Goal: Browse casually: Explore the website without a specific task or goal

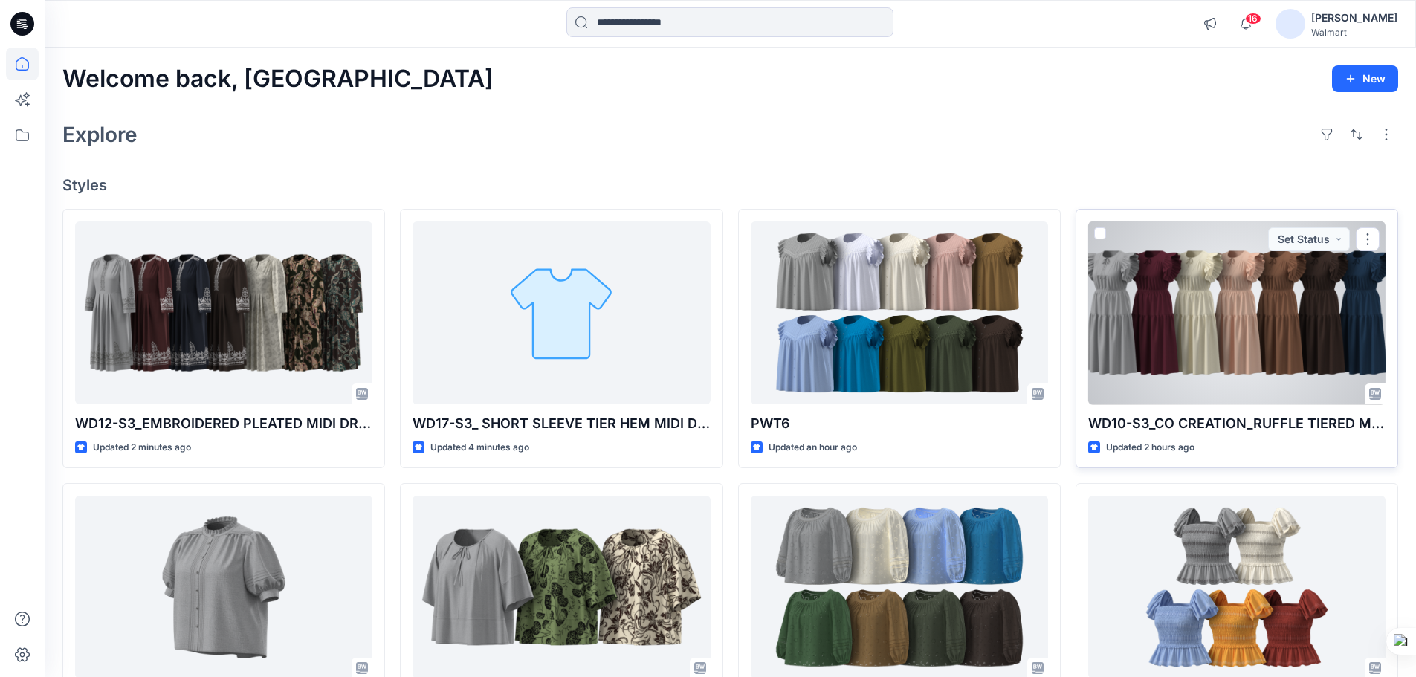
click at [1201, 312] on div at bounding box center [1237, 314] width 297 height 184
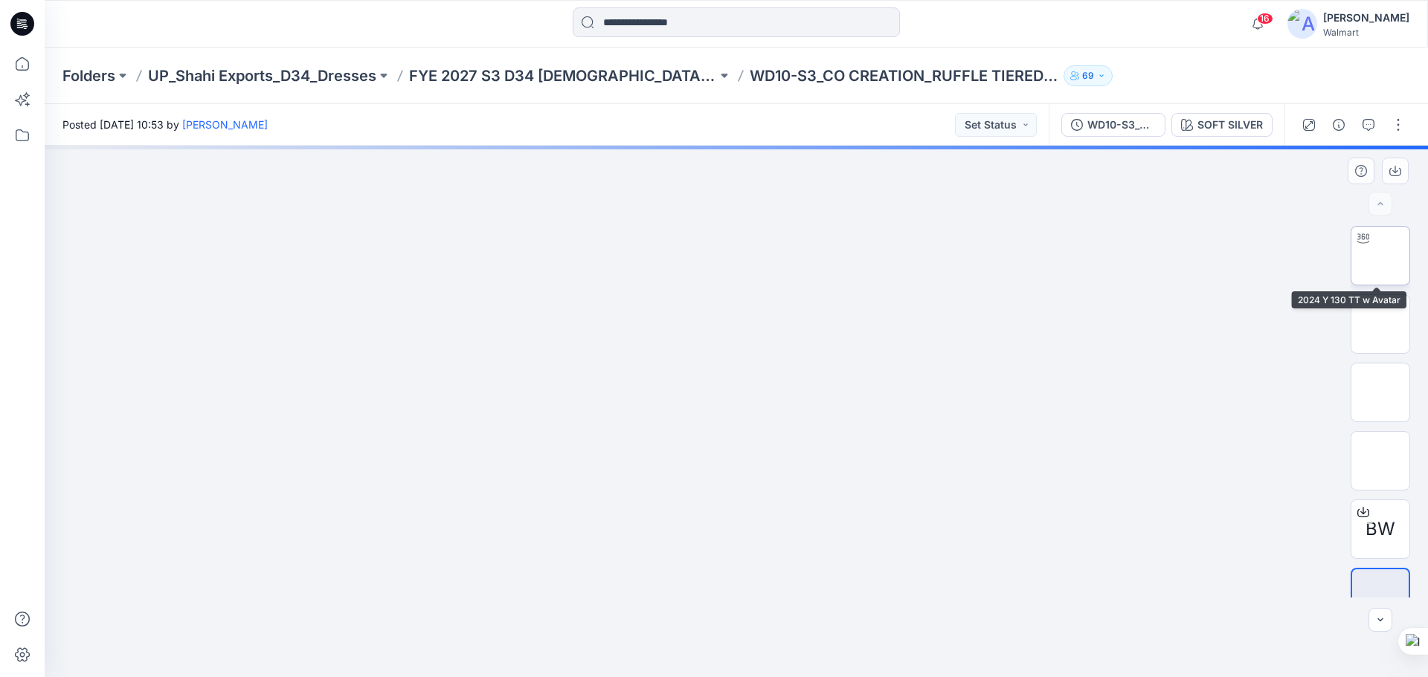
click at [1380, 256] on img at bounding box center [1380, 256] width 0 height 0
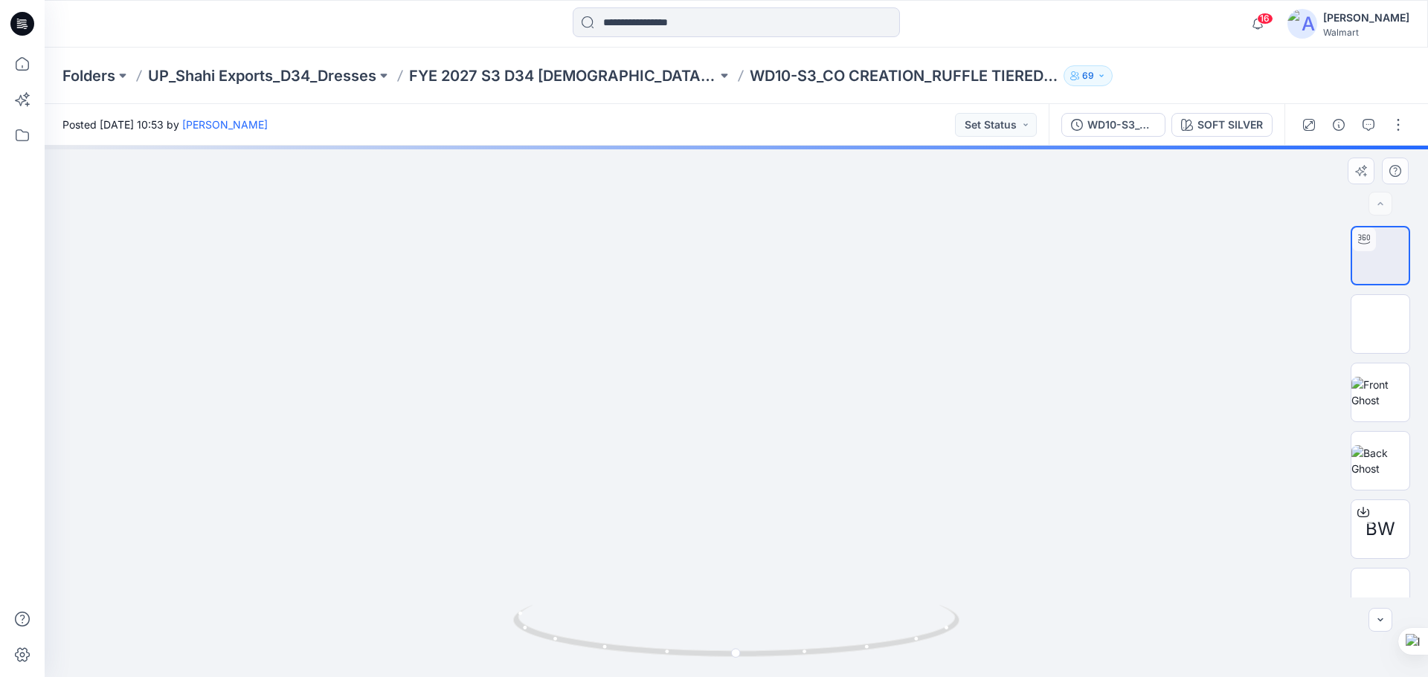
drag, startPoint x: 815, startPoint y: 336, endPoint x: 793, endPoint y: 399, distance: 66.1
drag, startPoint x: 795, startPoint y: 526, endPoint x: 773, endPoint y: 419, distance: 110.1
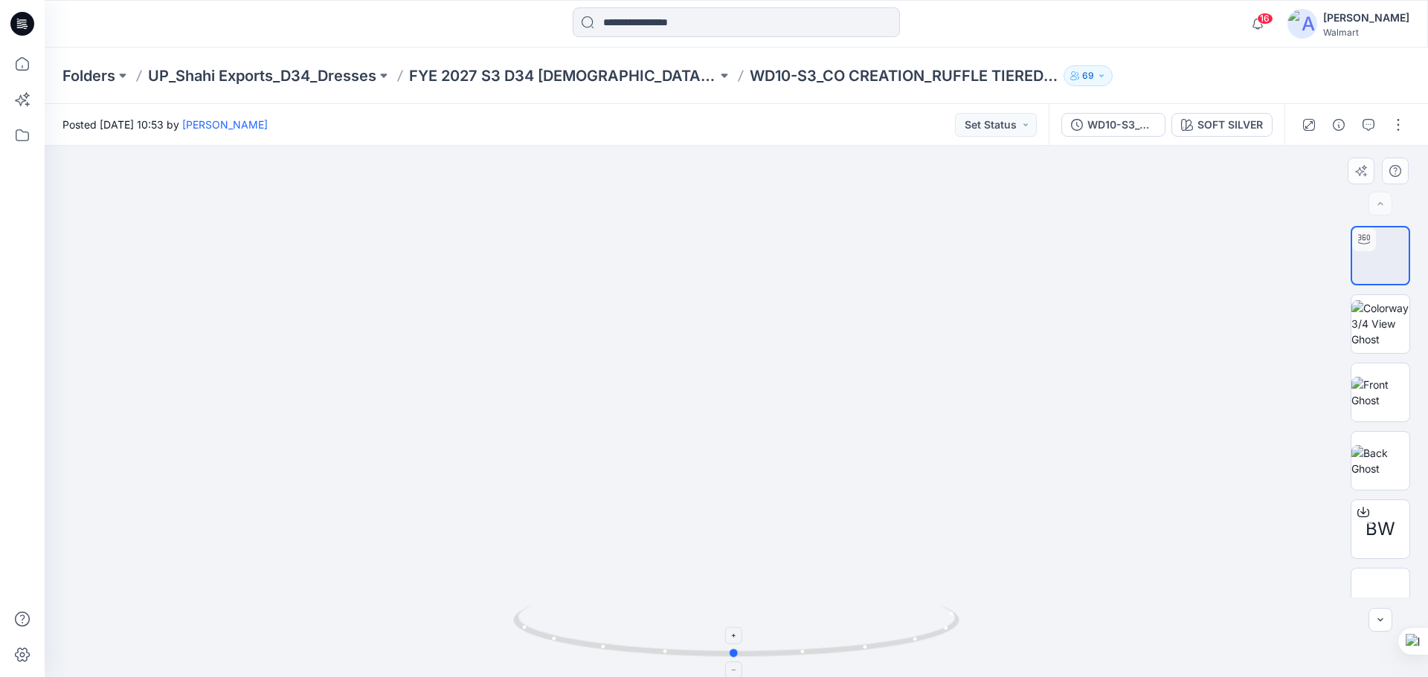
drag, startPoint x: 805, startPoint y: 654, endPoint x: 803, endPoint y: 626, distance: 28.3
click at [803, 626] on icon at bounding box center [738, 633] width 450 height 56
drag, startPoint x: 807, startPoint y: 419, endPoint x: 797, endPoint y: 494, distance: 76.5
drag, startPoint x: 789, startPoint y: 442, endPoint x: 784, endPoint y: 494, distance: 52.3
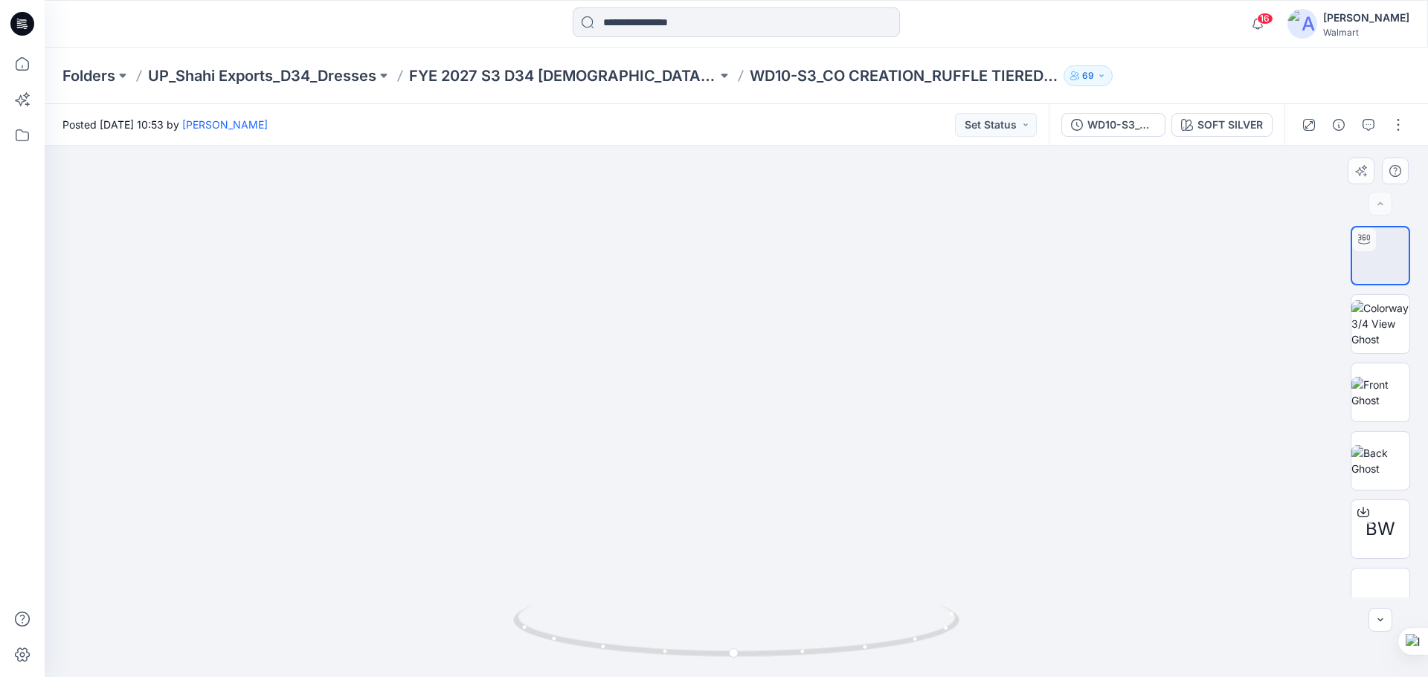
drag, startPoint x: 787, startPoint y: 483, endPoint x: 787, endPoint y: 562, distance: 78.8
drag, startPoint x: 791, startPoint y: 503, endPoint x: 791, endPoint y: 622, distance: 118.2
click at [791, 622] on div at bounding box center [736, 412] width 1383 height 532
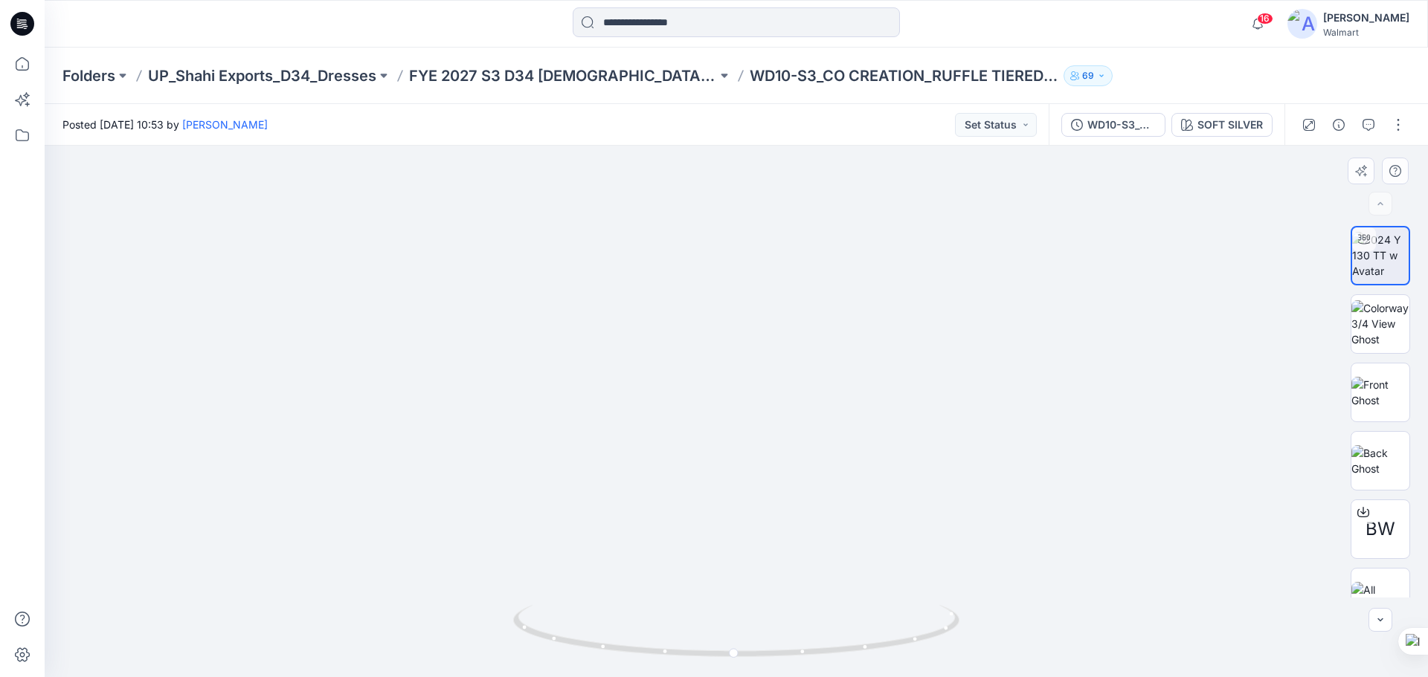
drag, startPoint x: 786, startPoint y: 513, endPoint x: 784, endPoint y: 602, distance: 89.3
click at [784, 604] on div at bounding box center [736, 412] width 1383 height 532
drag, startPoint x: 868, startPoint y: 498, endPoint x: 839, endPoint y: 576, distance: 83.3
click at [17, 24] on icon at bounding box center [22, 24] width 24 height 24
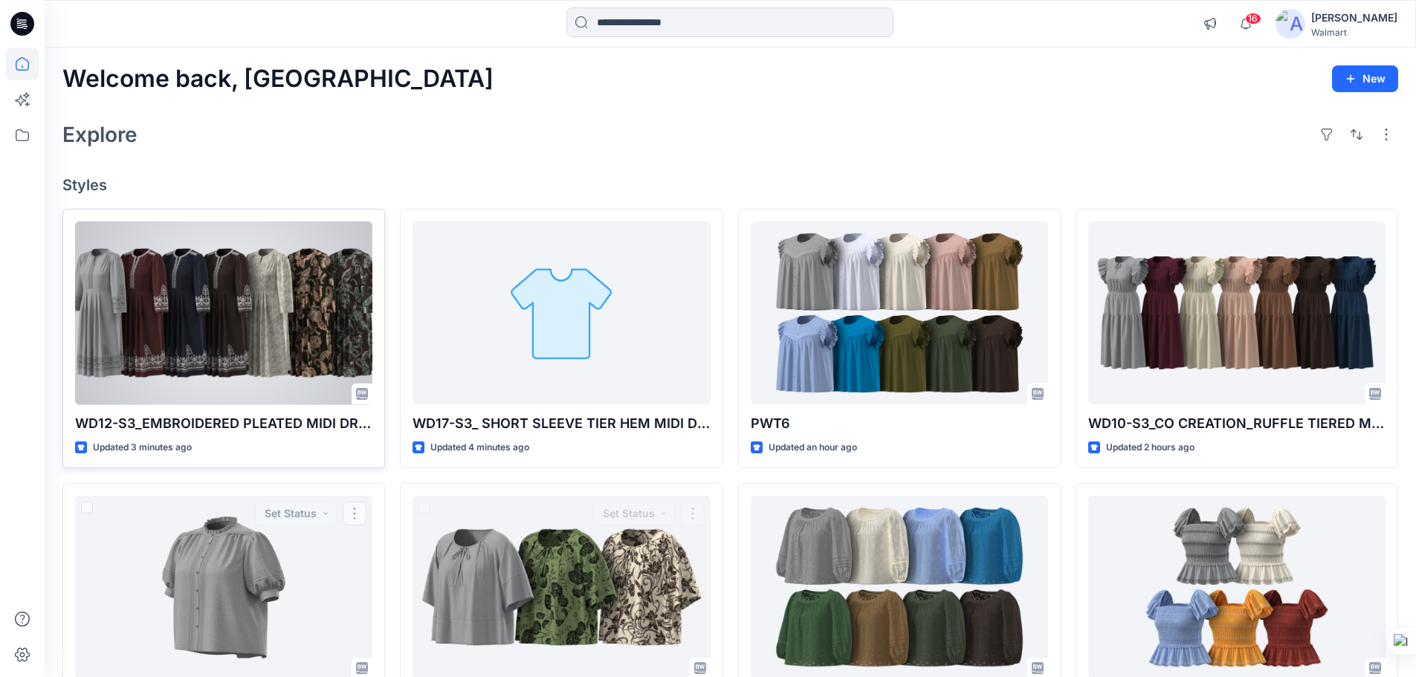
click at [228, 300] on div at bounding box center [223, 314] width 297 height 184
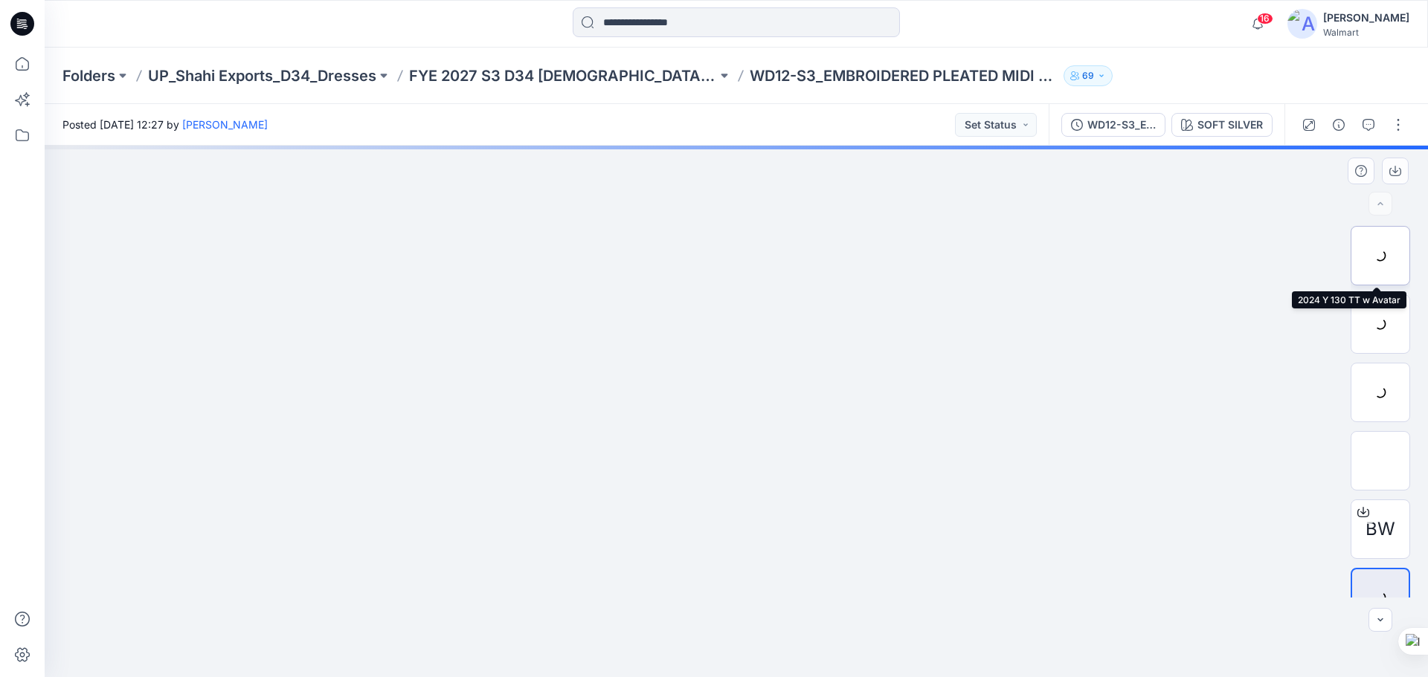
click at [1379, 251] on div at bounding box center [1379, 255] width 59 height 59
drag, startPoint x: 787, startPoint y: 390, endPoint x: 787, endPoint y: 515, distance: 124.2
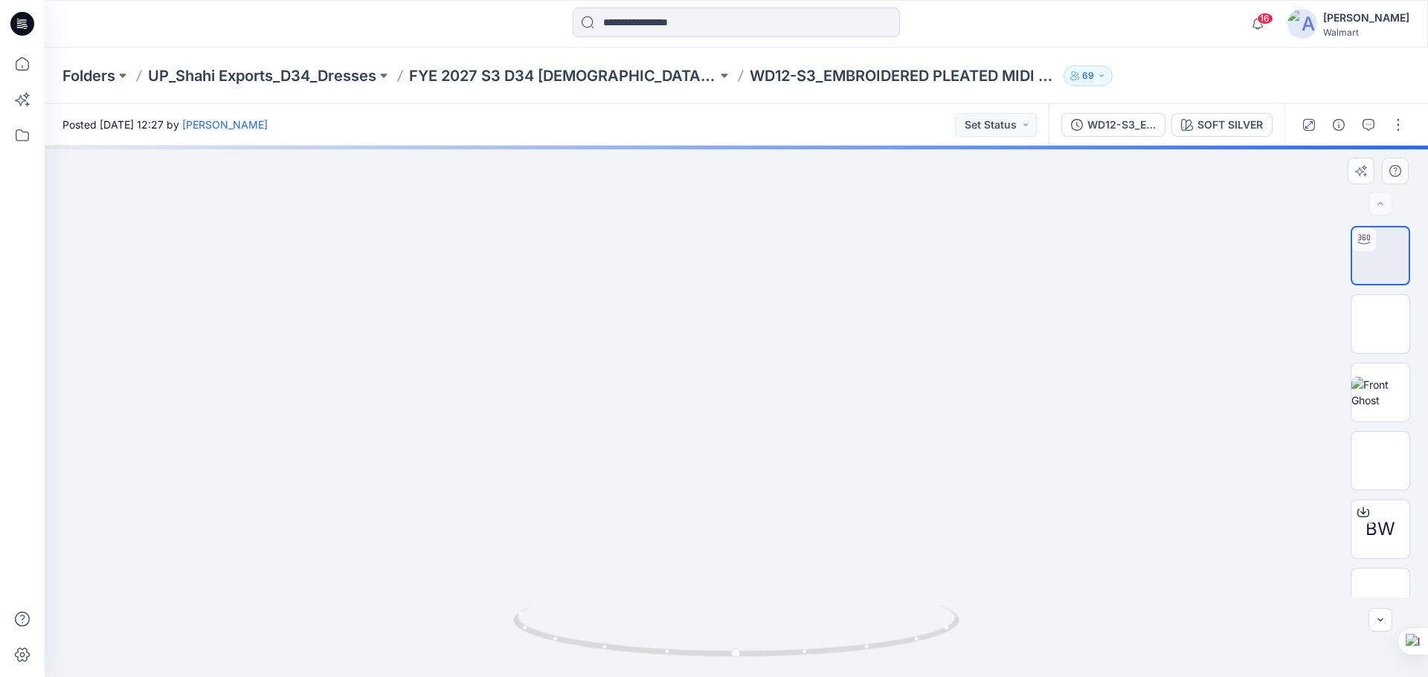
drag, startPoint x: 853, startPoint y: 654, endPoint x: 886, endPoint y: 644, distance: 34.1
click at [886, 644] on icon at bounding box center [738, 633] width 450 height 56
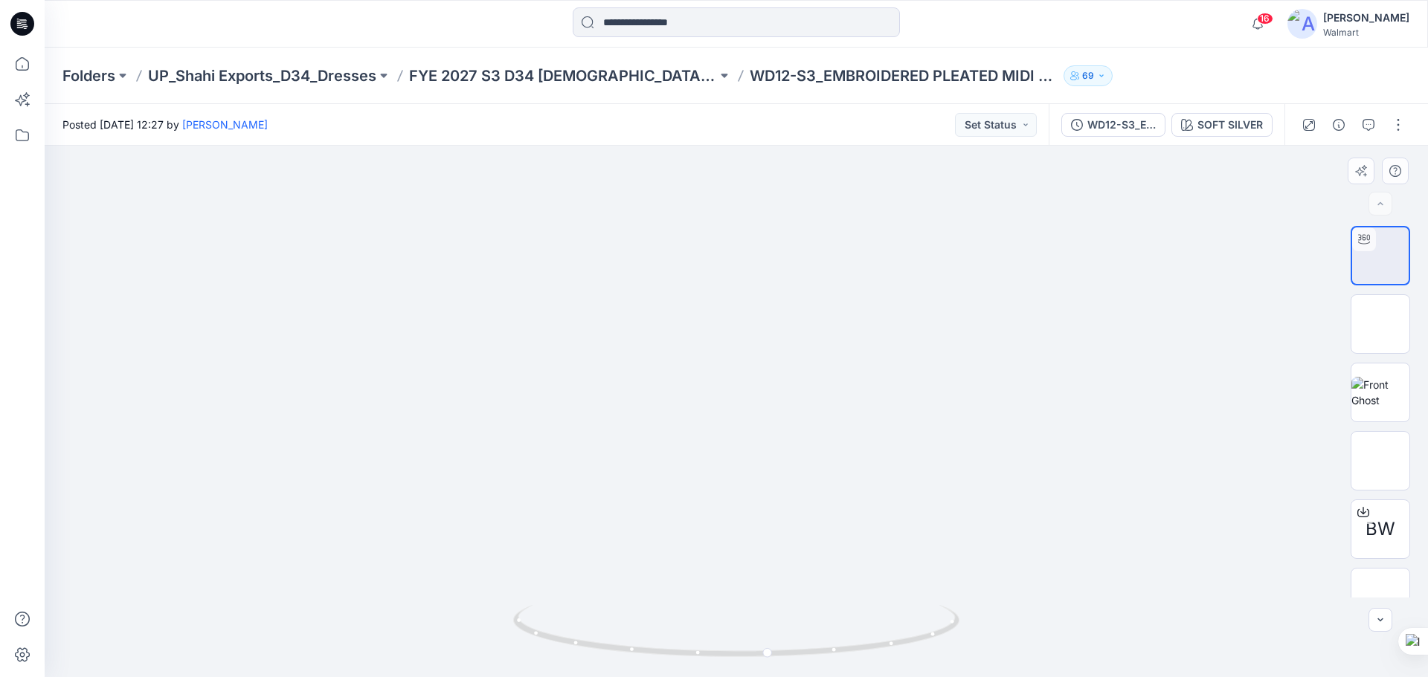
drag, startPoint x: 833, startPoint y: 569, endPoint x: 825, endPoint y: 377, distance: 192.0
drag, startPoint x: 839, startPoint y: 497, endPoint x: 837, endPoint y: 303, distance: 194.8
drag, startPoint x: 837, startPoint y: 480, endPoint x: 839, endPoint y: 285, distance: 194.8
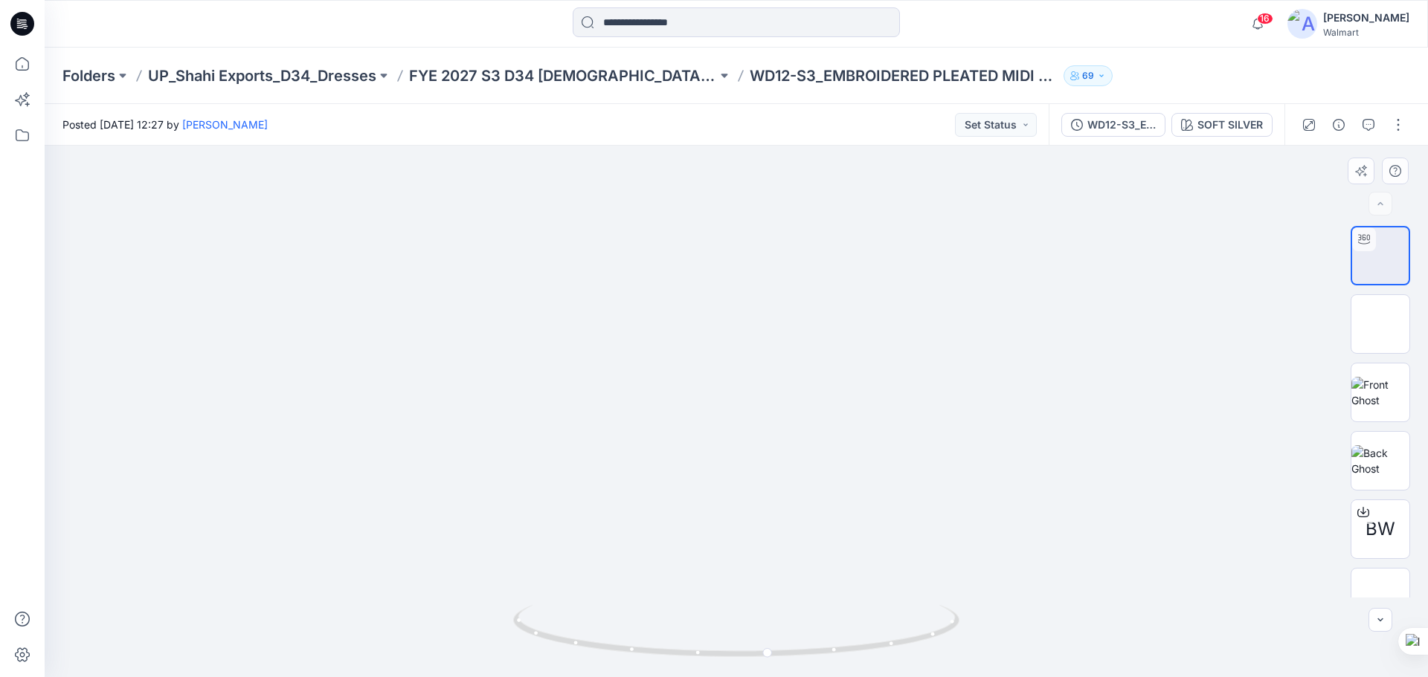
drag, startPoint x: 832, startPoint y: 398, endPoint x: 835, endPoint y: 323, distance: 75.2
drag, startPoint x: 841, startPoint y: 491, endPoint x: 818, endPoint y: 309, distance: 183.6
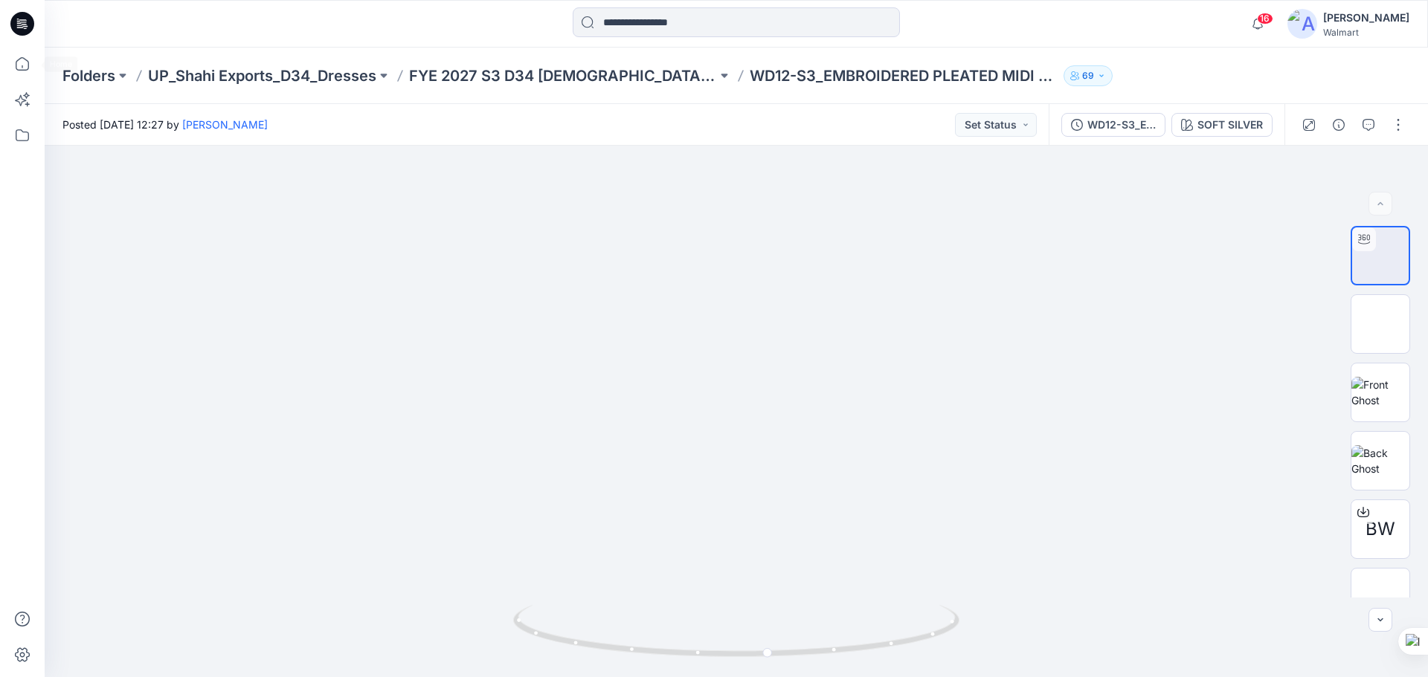
click at [17, 24] on icon at bounding box center [22, 24] width 24 height 24
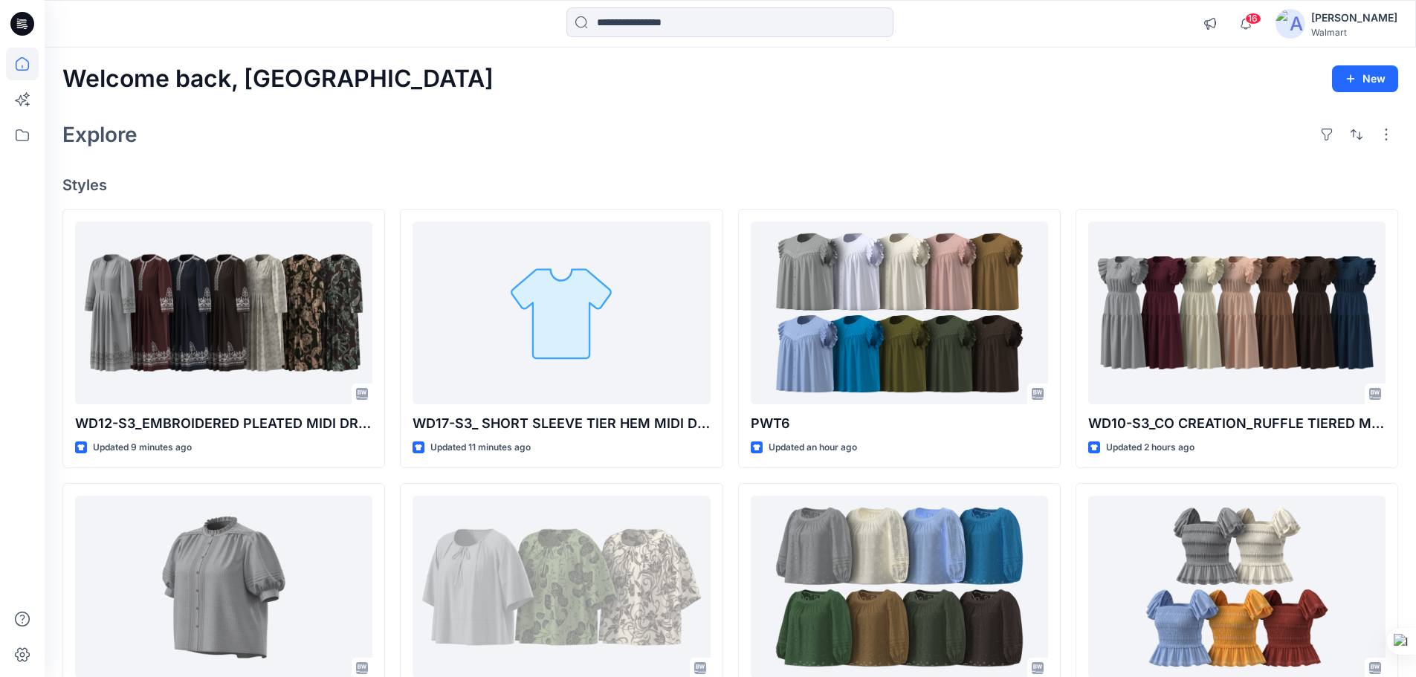
click at [410, 144] on div "Explore" at bounding box center [730, 135] width 1336 height 36
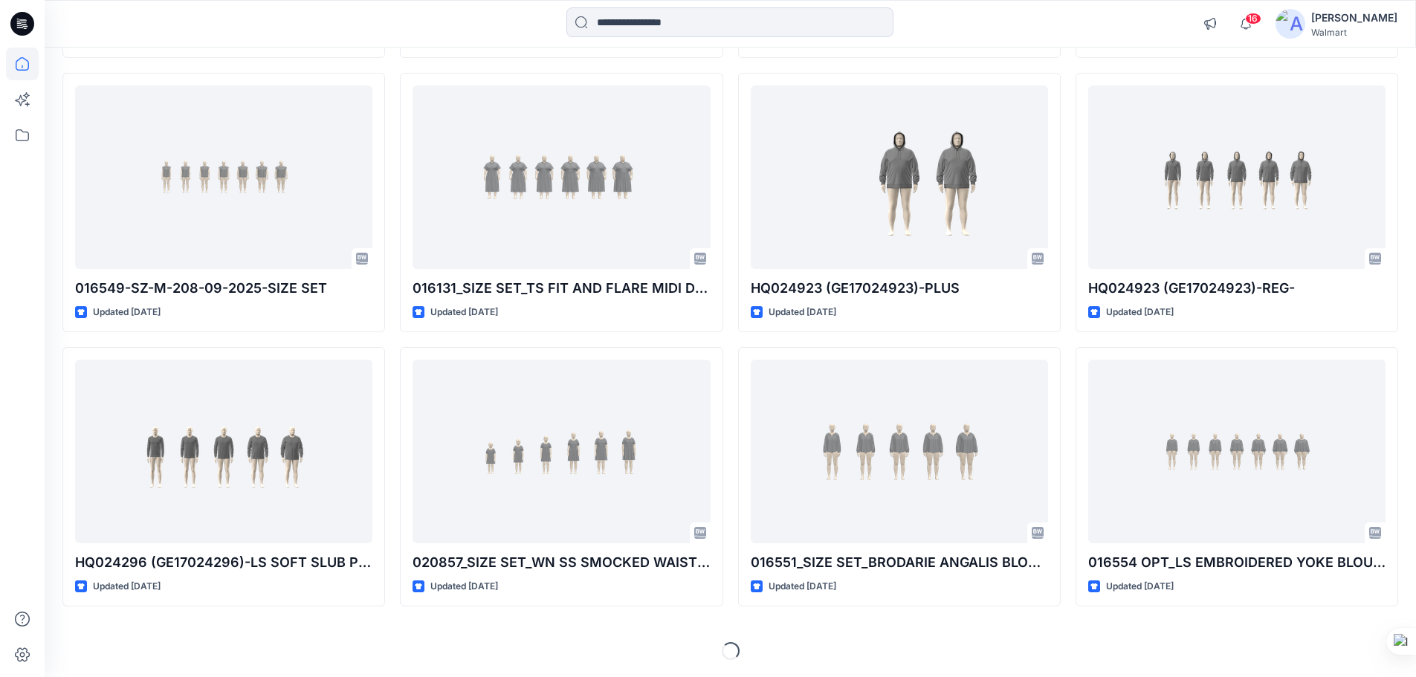
scroll to position [2058, 0]
